Goal: Find contact information: Find contact information

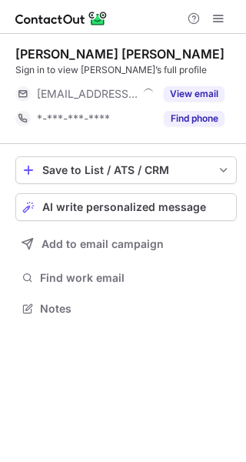
scroll to position [298, 246]
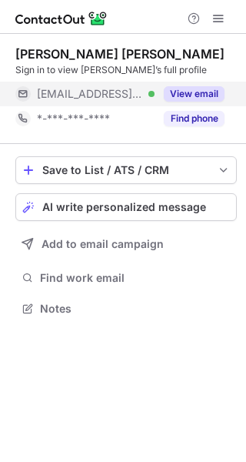
click at [172, 99] on button "View email" at bounding box center [194, 93] width 61 height 15
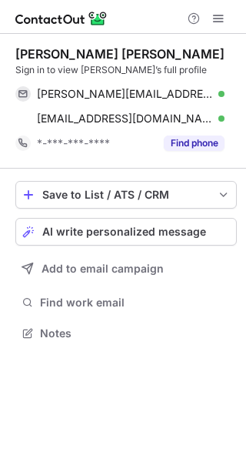
scroll to position [322, 246]
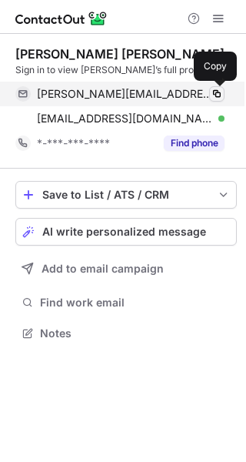
click at [216, 90] on span at bounding box center [217, 94] width 12 height 12
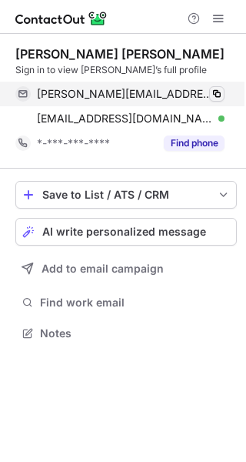
click at [216, 90] on span at bounding box center [217, 94] width 12 height 12
